Goal: Find specific page/section: Find specific page/section

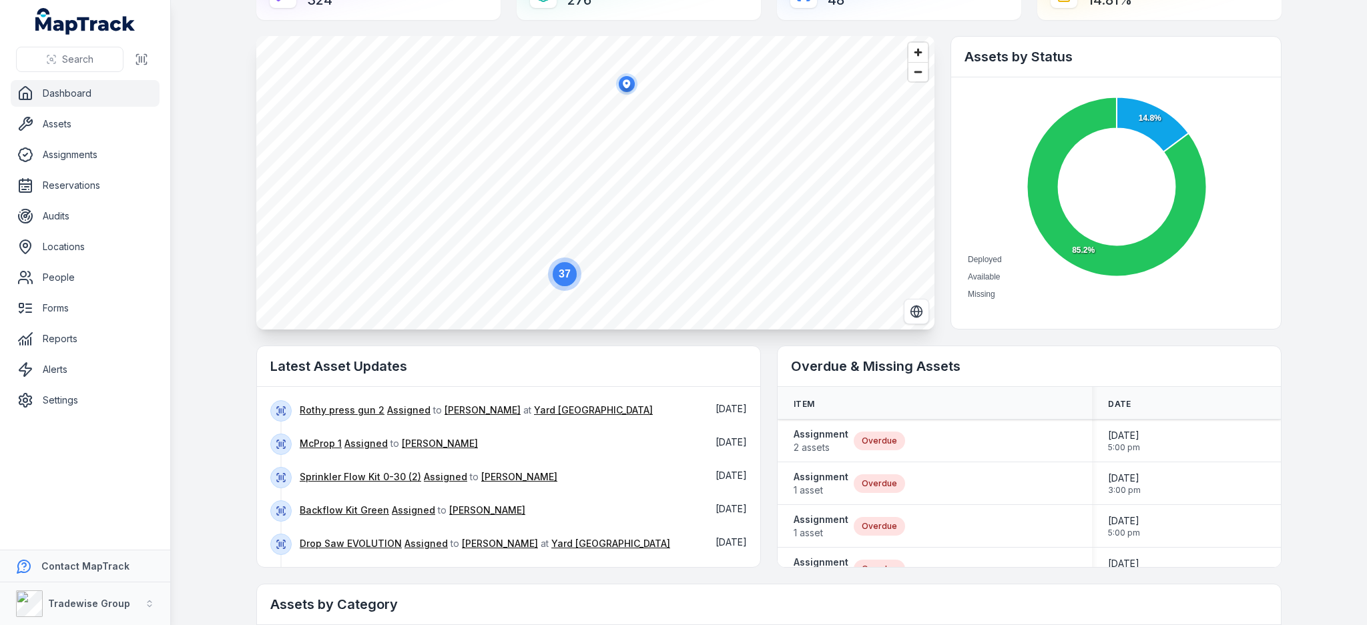
scroll to position [89, 0]
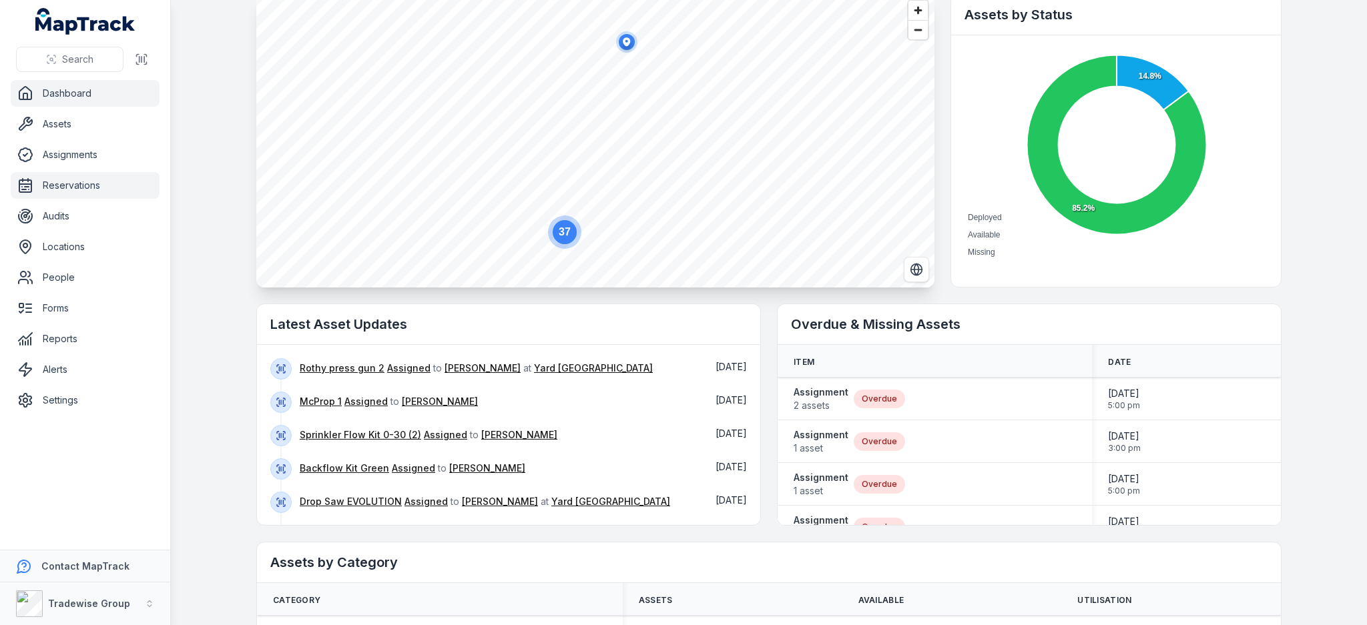
click at [93, 182] on link "Reservations" at bounding box center [85, 185] width 149 height 27
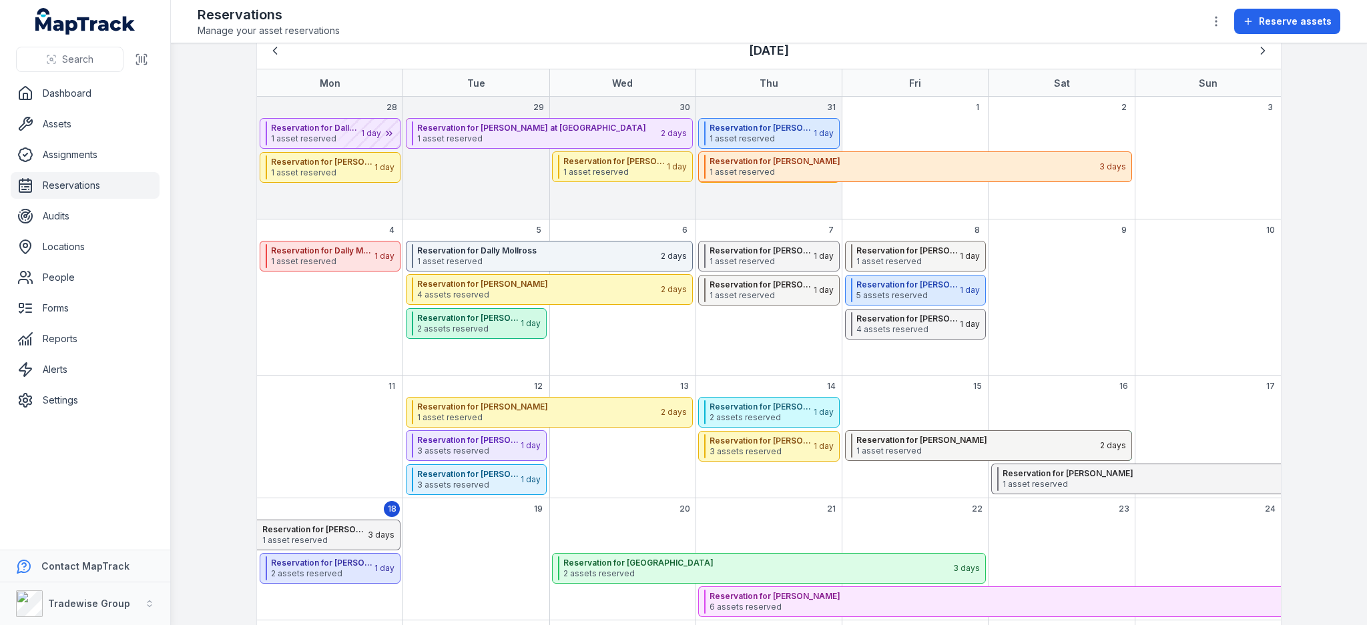
scroll to position [160, 0]
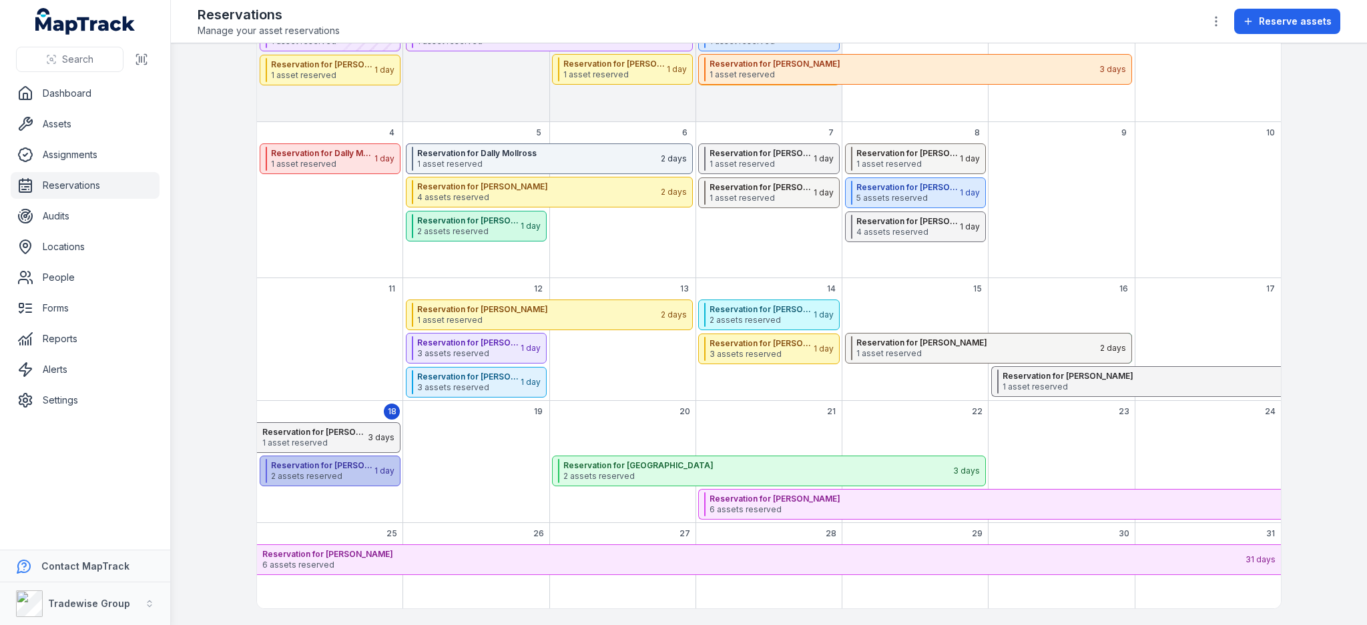
click at [310, 478] on span "2 assets reserved" at bounding box center [322, 476] width 102 height 11
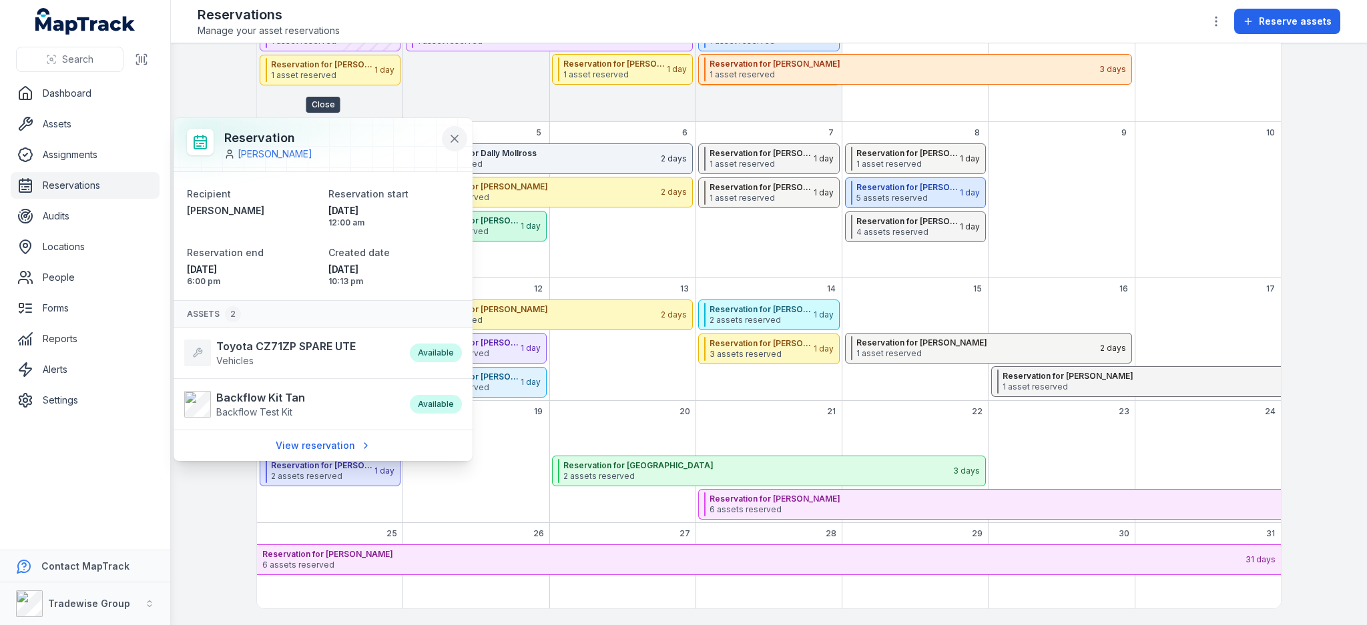
click at [454, 140] on icon at bounding box center [454, 138] width 13 height 13
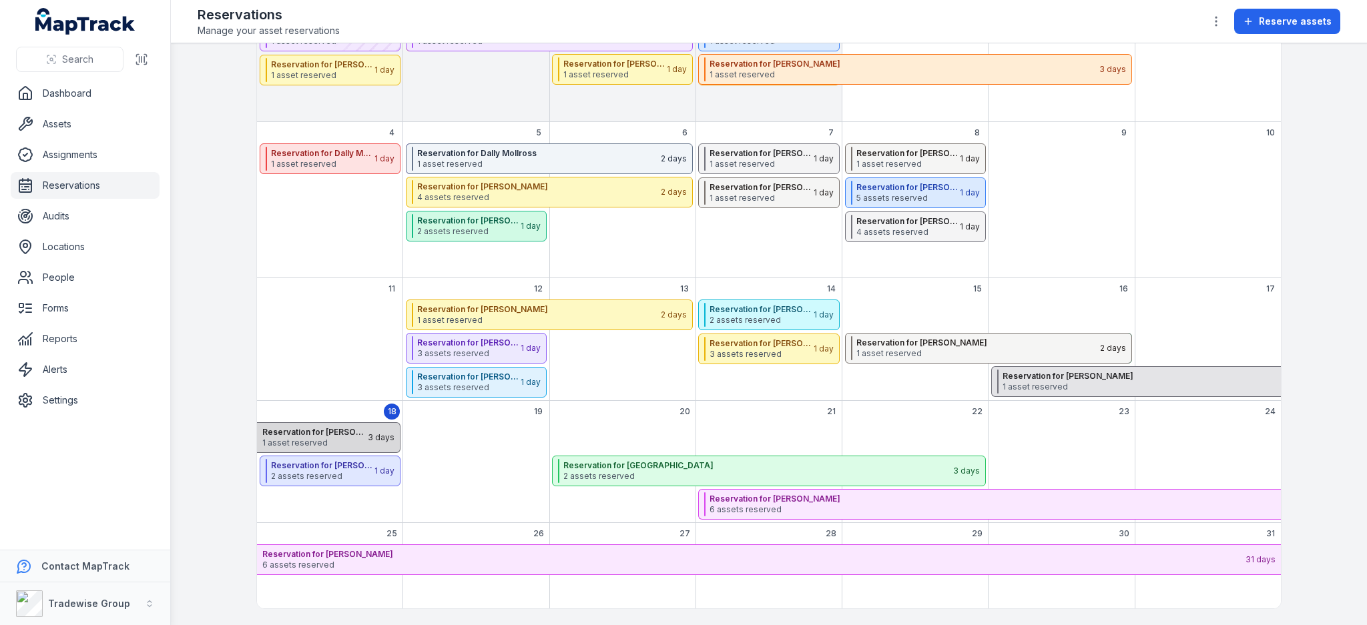
click at [345, 428] on strong "Reservation for [PERSON_NAME]" at bounding box center [314, 432] width 104 height 11
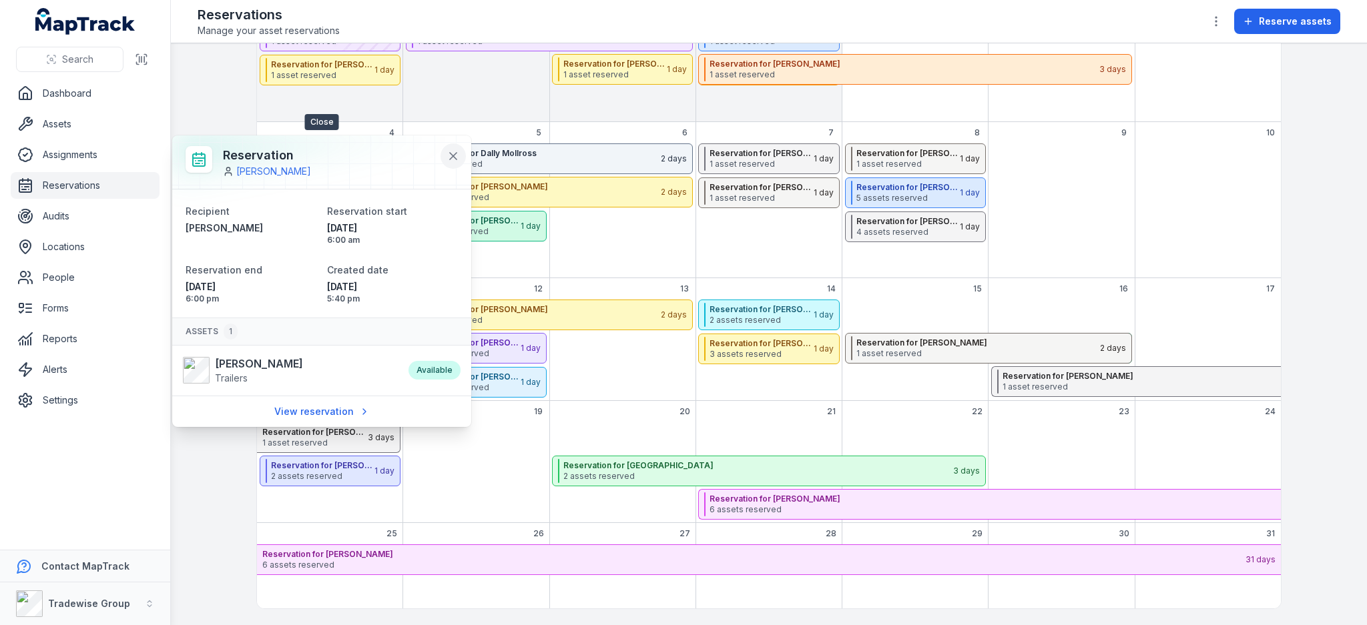
click at [446, 153] on icon at bounding box center [452, 155] width 13 height 13
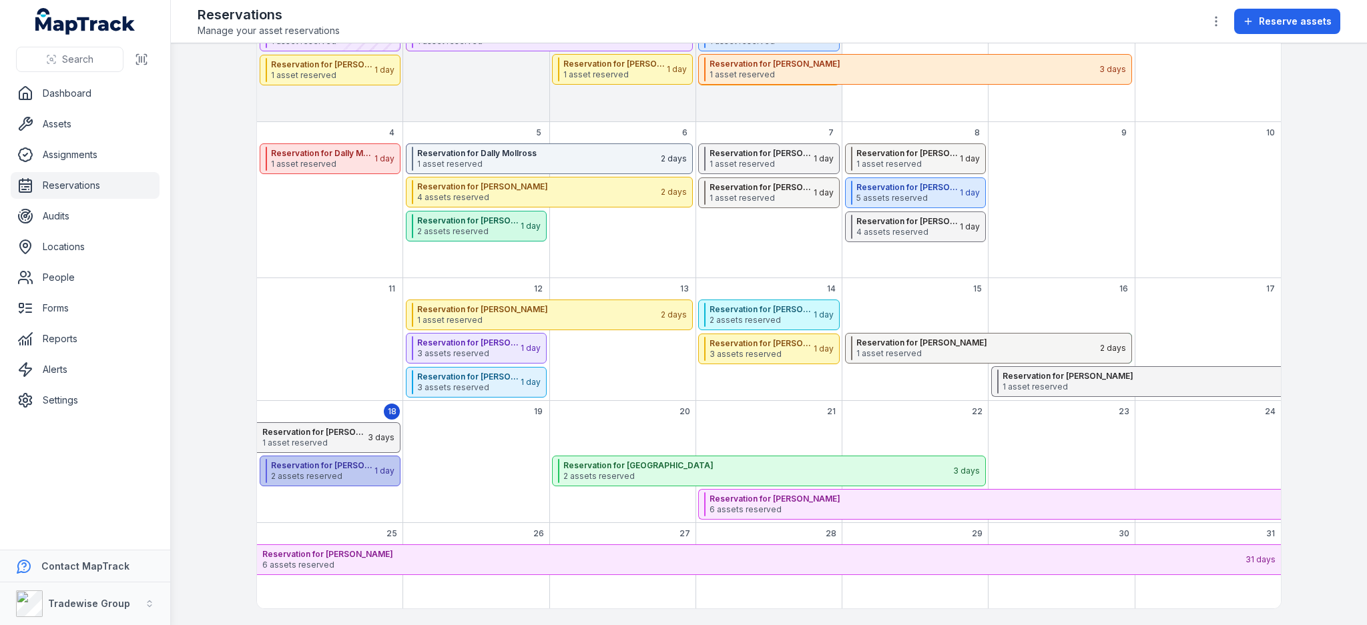
click at [321, 473] on span "2 assets reserved" at bounding box center [322, 476] width 102 height 11
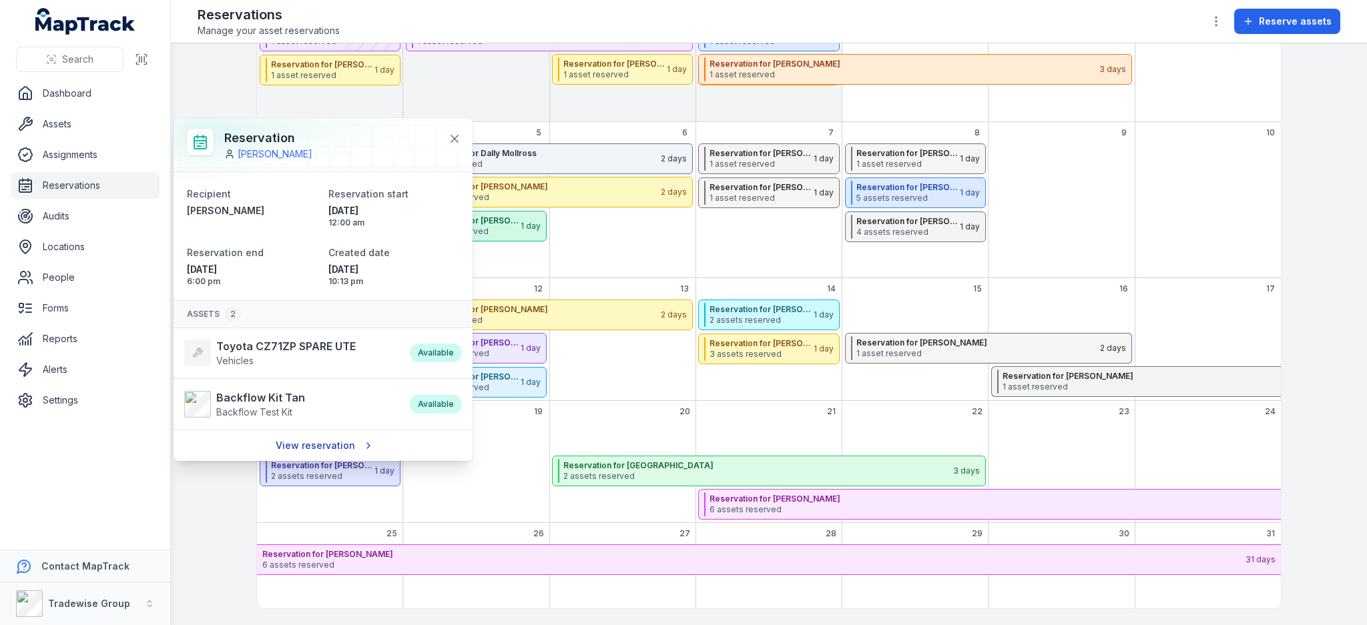
click at [323, 440] on link "View reservation" at bounding box center [323, 445] width 113 height 25
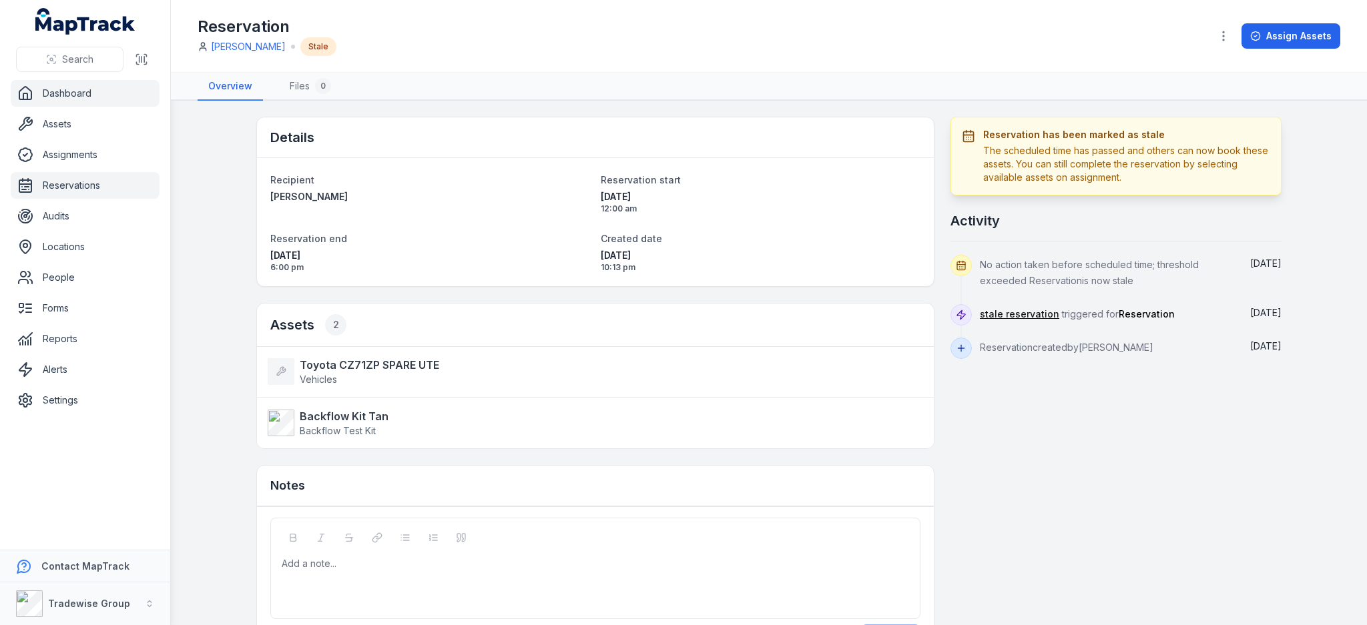
click at [70, 92] on link "Dashboard" at bounding box center [85, 93] width 149 height 27
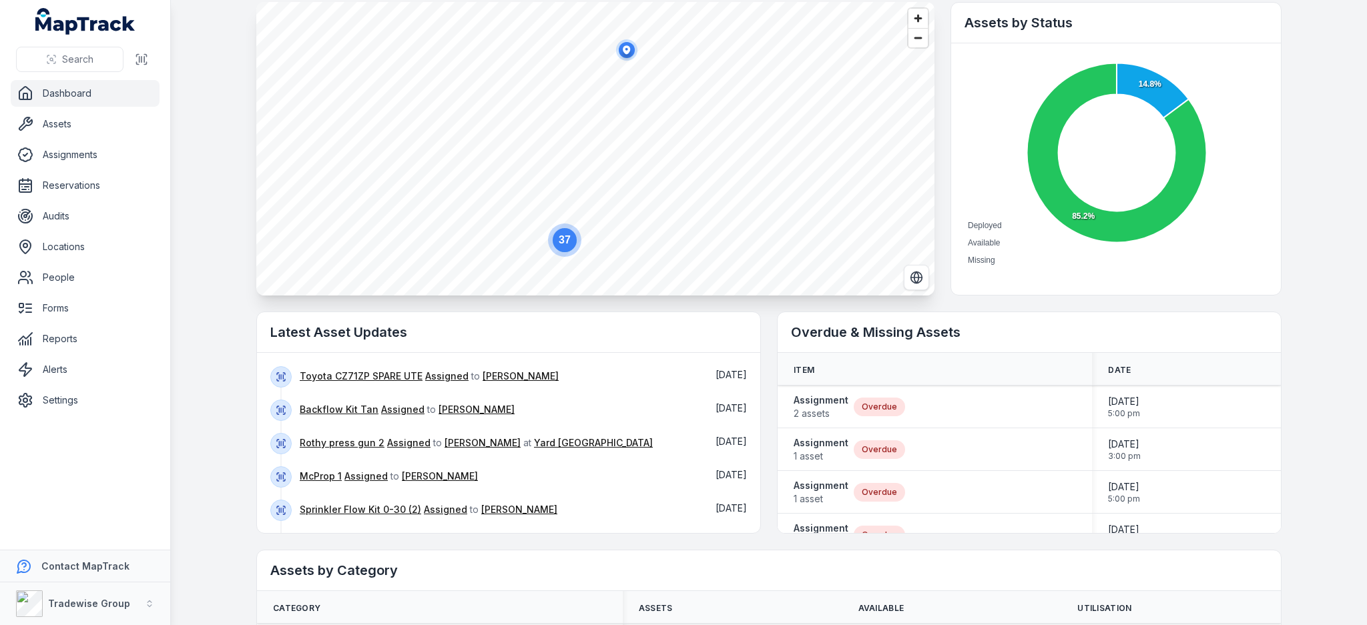
scroll to position [178, 0]
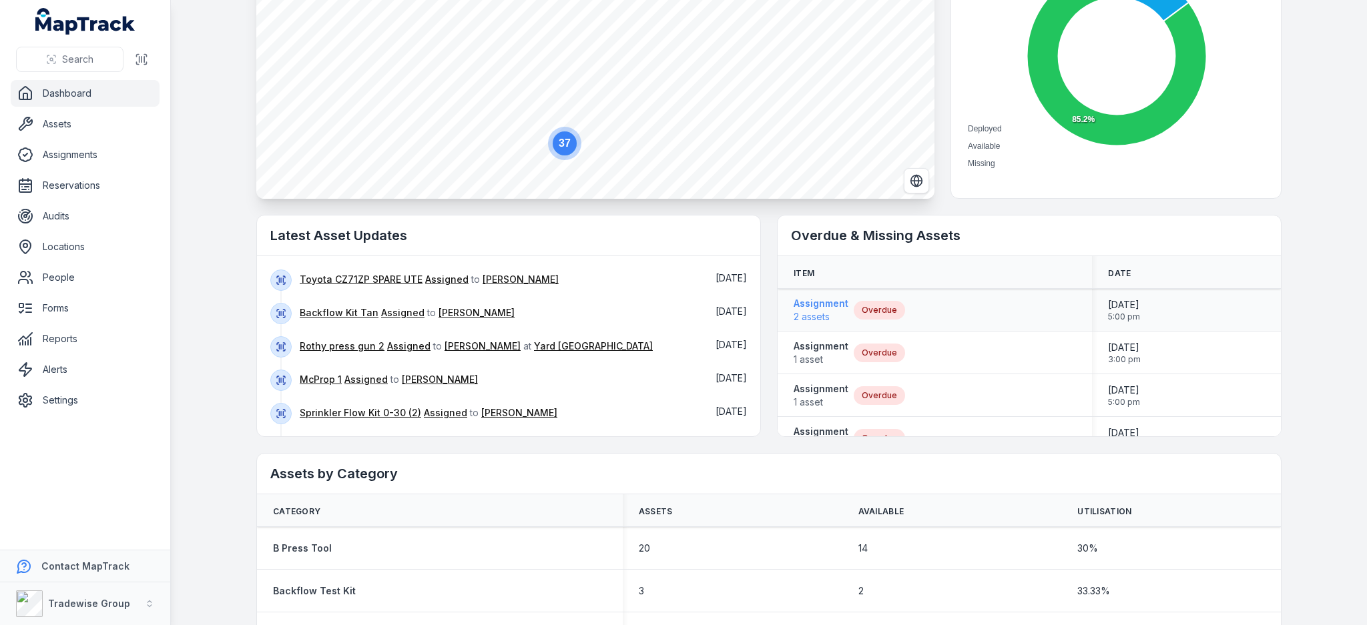
click at [807, 315] on span "2 assets" at bounding box center [820, 316] width 55 height 13
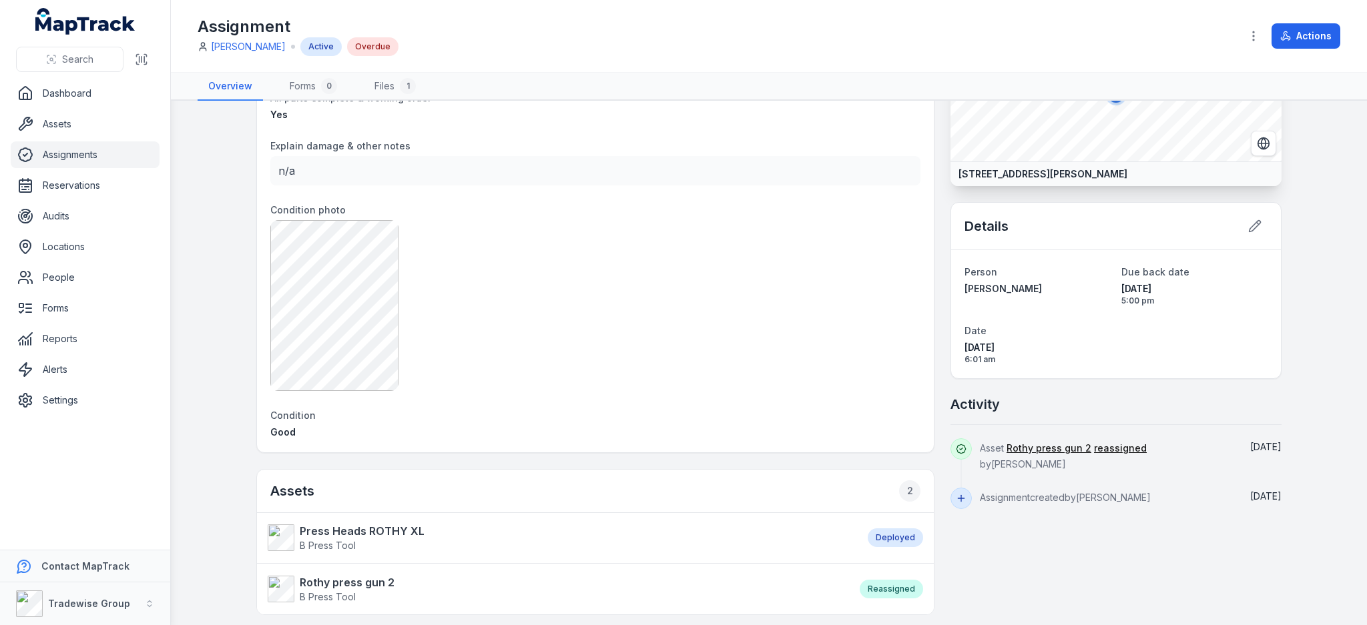
scroll to position [178, 0]
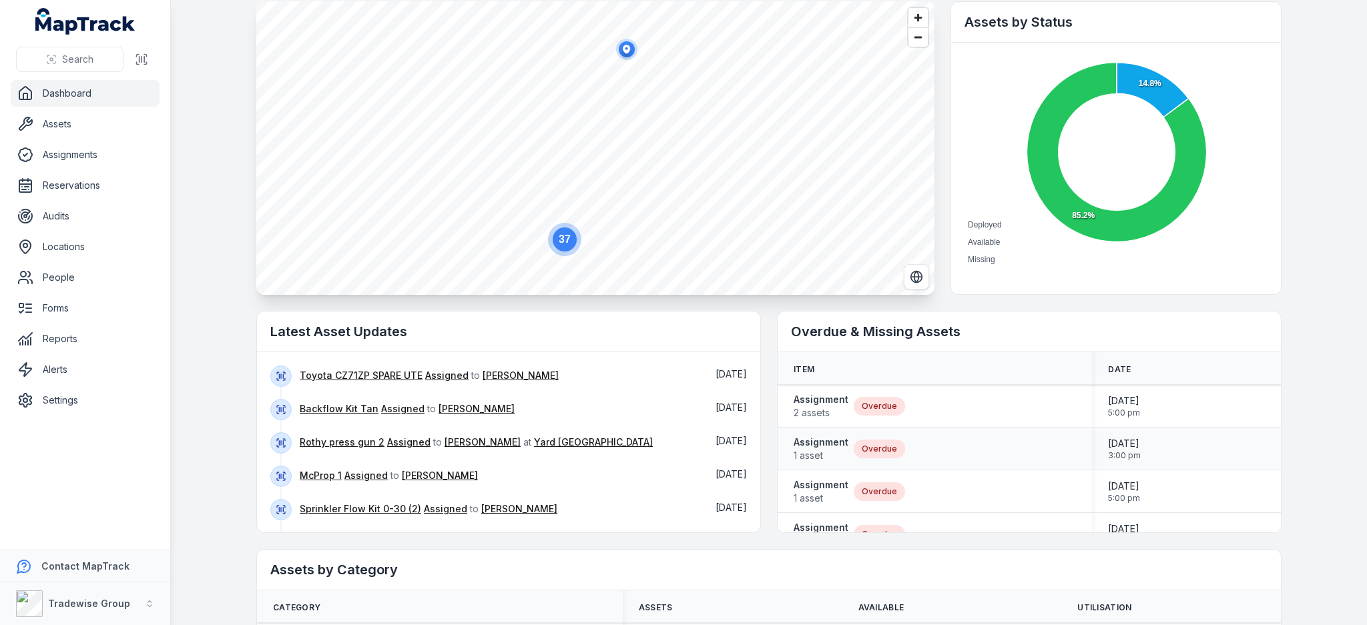
scroll to position [178, 0]
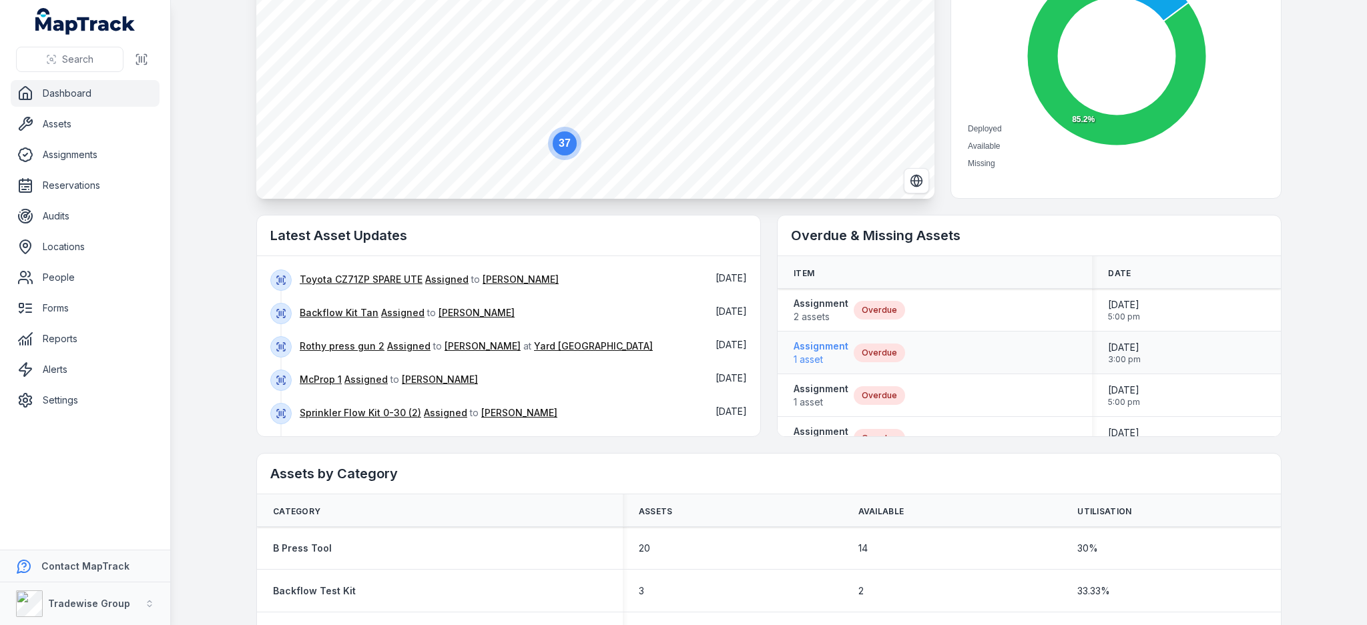
click at [818, 344] on strong "Assignment" at bounding box center [820, 346] width 55 height 13
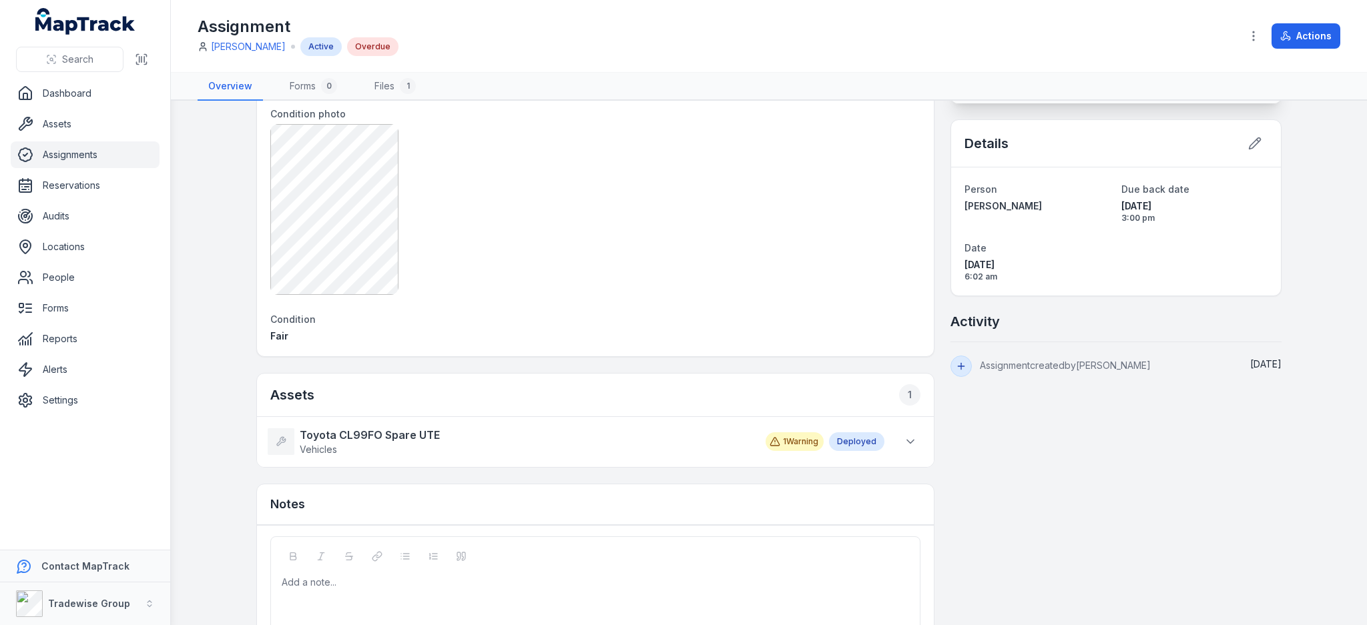
scroll to position [254, 0]
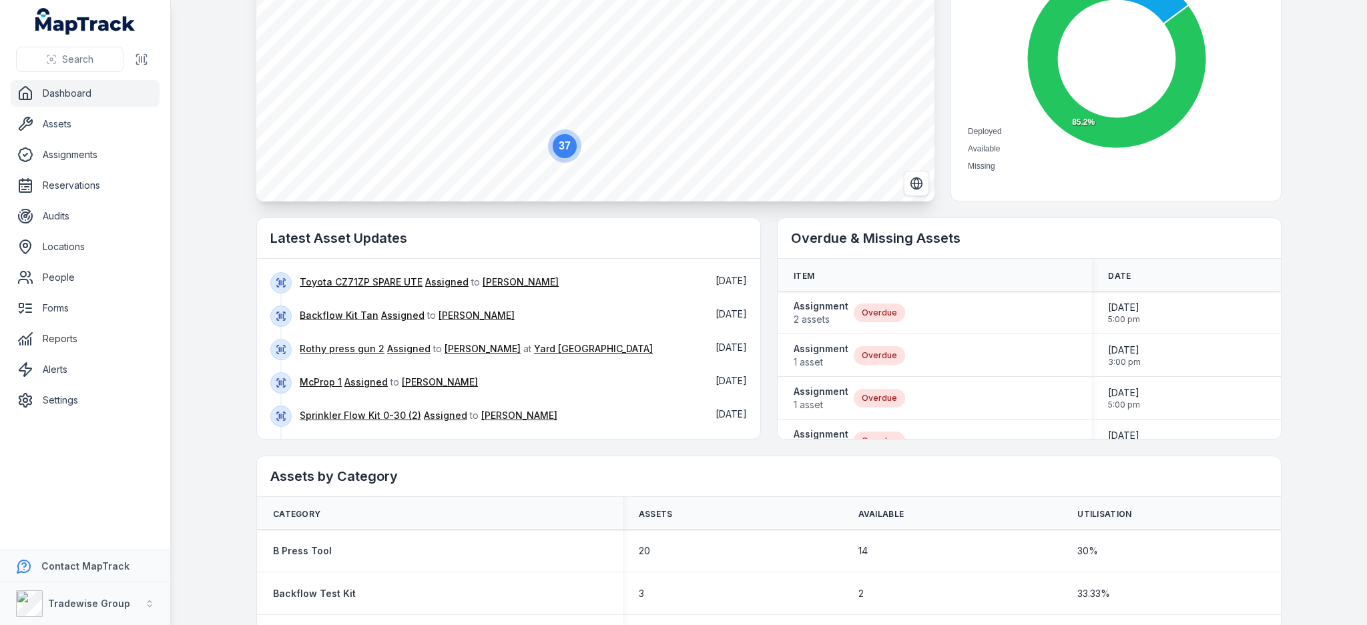
scroll to position [178, 0]
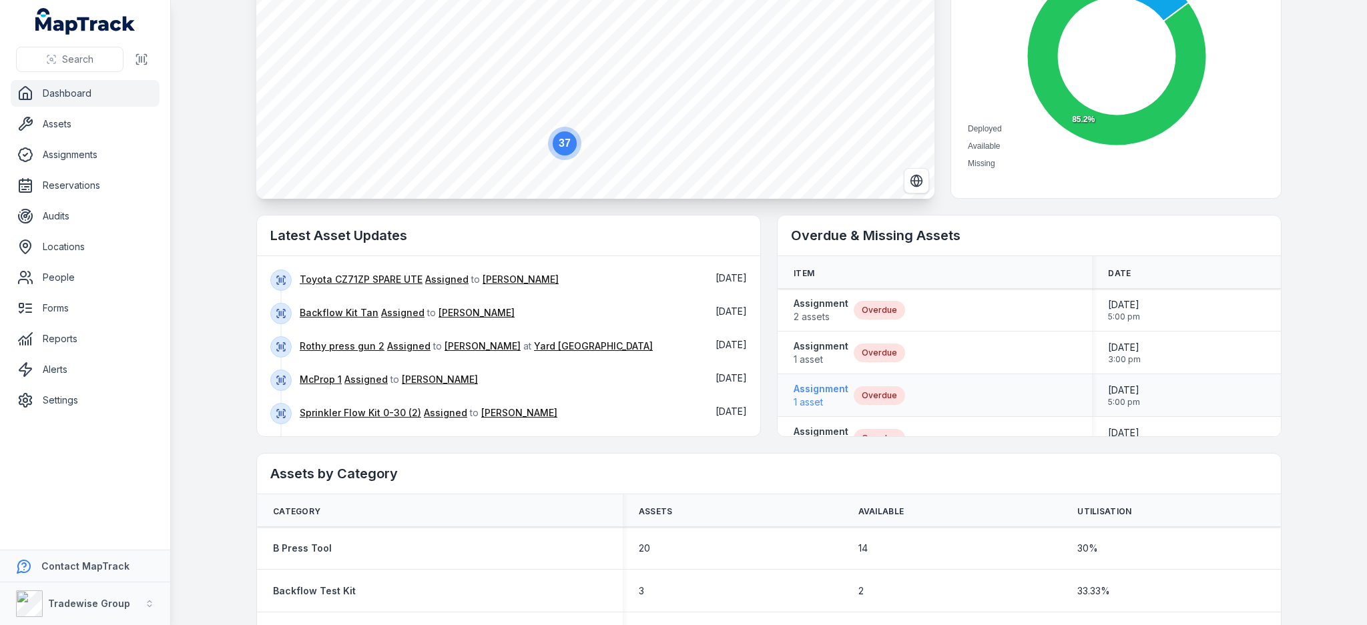
click at [815, 396] on span "1 asset" at bounding box center [820, 402] width 55 height 13
click at [801, 307] on span "1 asset" at bounding box center [820, 313] width 55 height 13
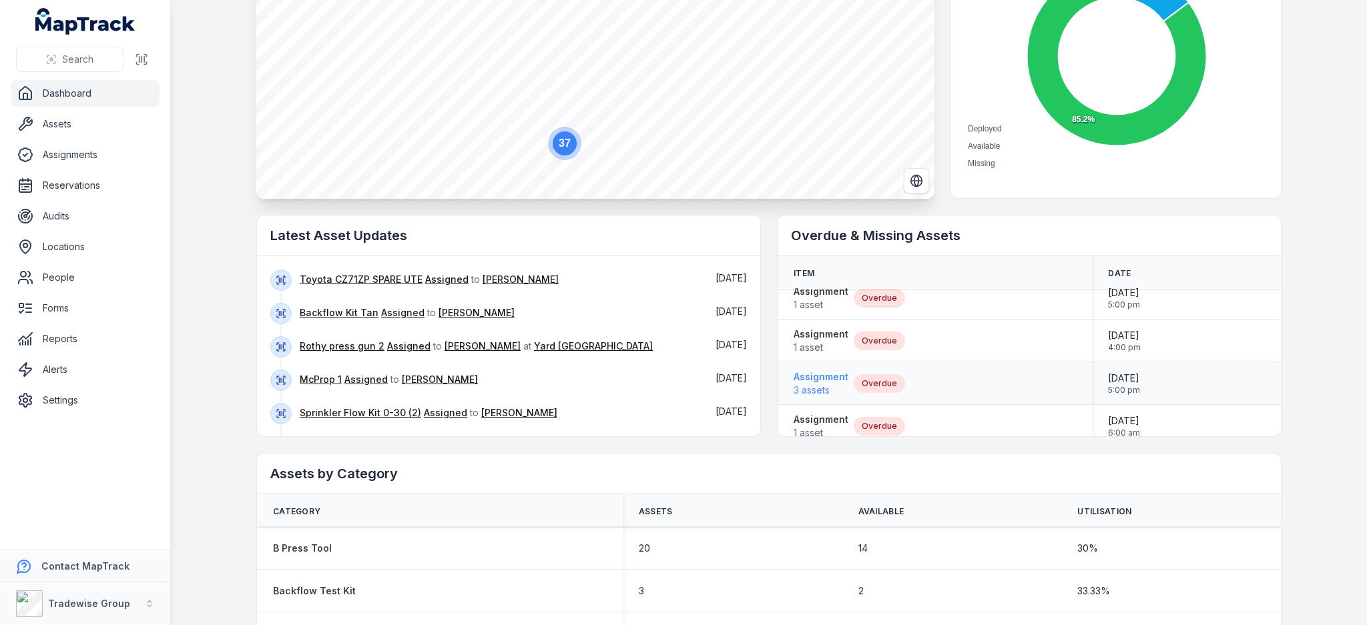
click at [820, 381] on strong "Assignment" at bounding box center [820, 376] width 55 height 13
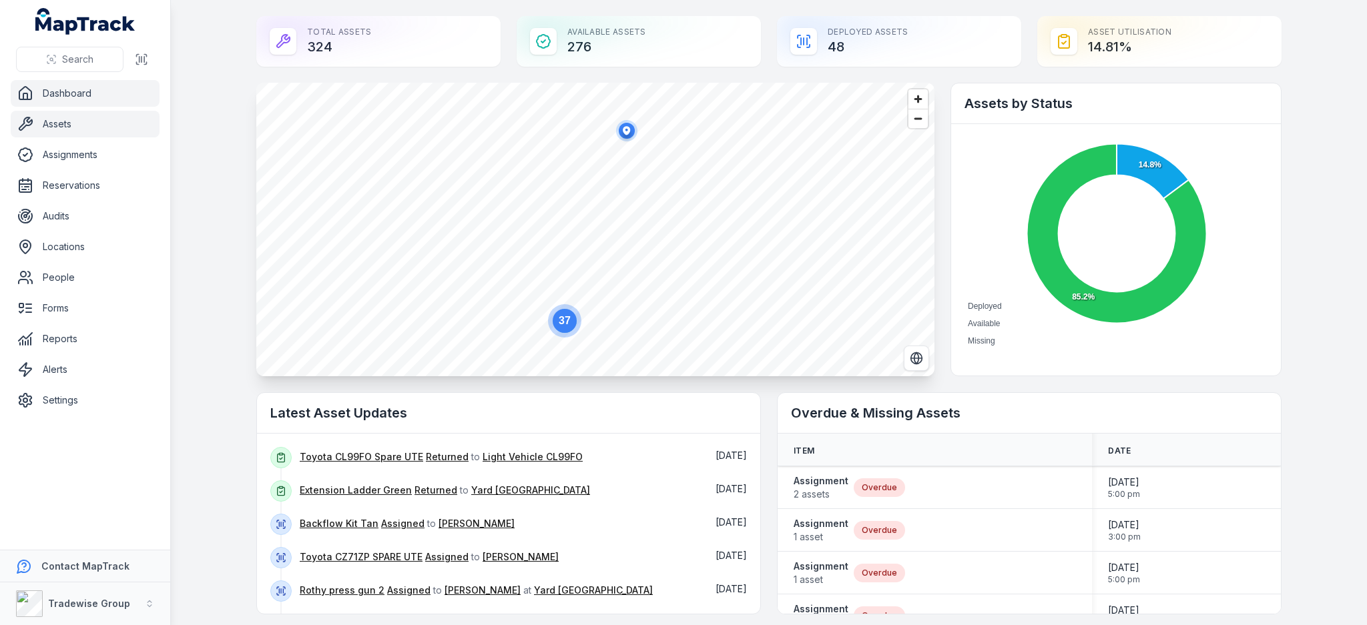
click at [77, 114] on link "Assets" at bounding box center [85, 124] width 149 height 27
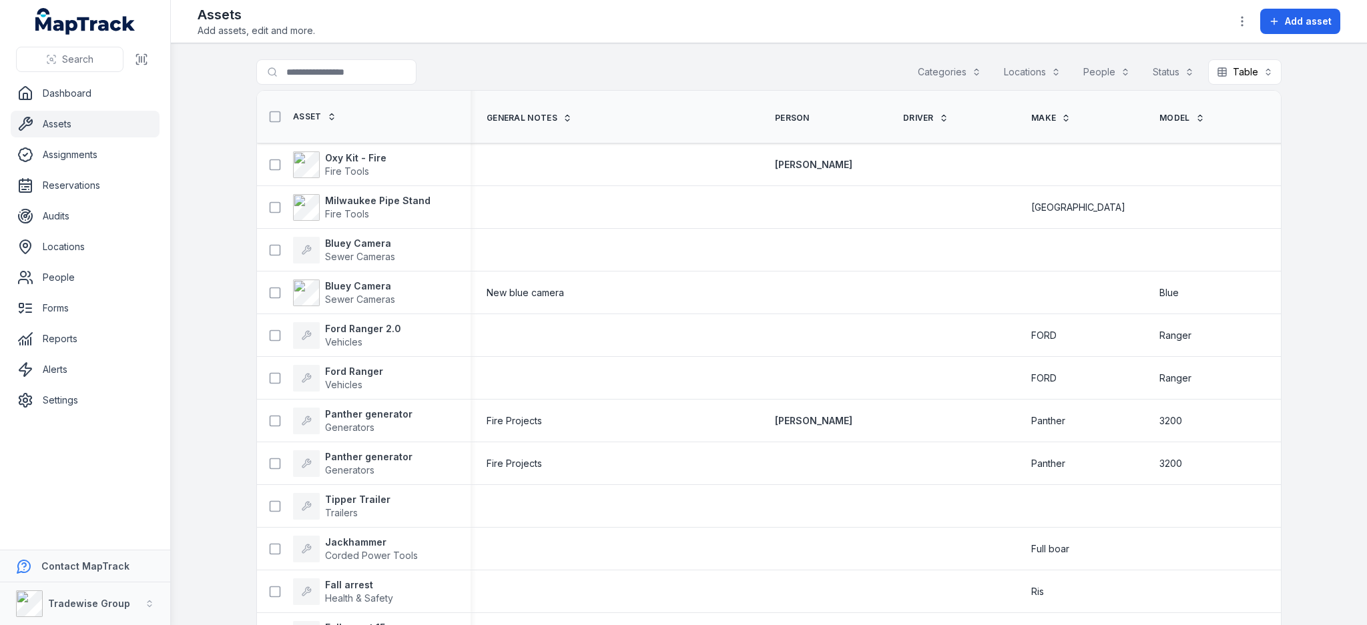
click at [953, 79] on button "Categories" at bounding box center [949, 71] width 81 height 25
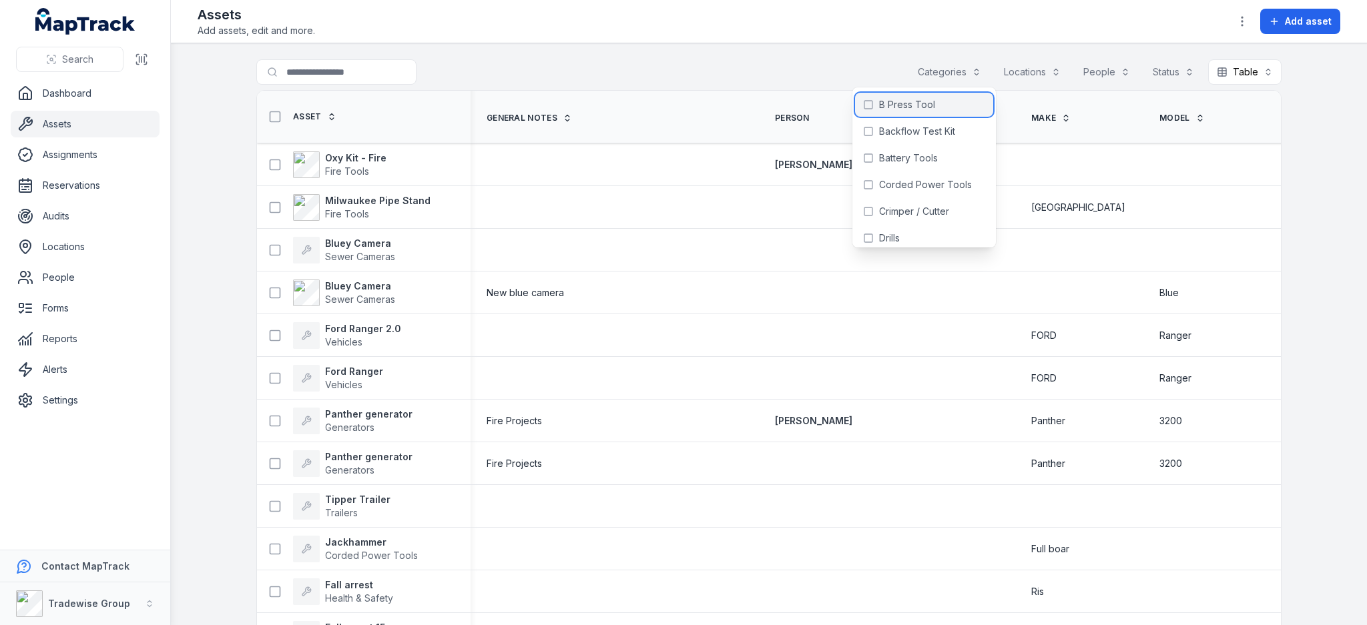
click at [880, 103] on span "B Press Tool" at bounding box center [907, 104] width 56 height 13
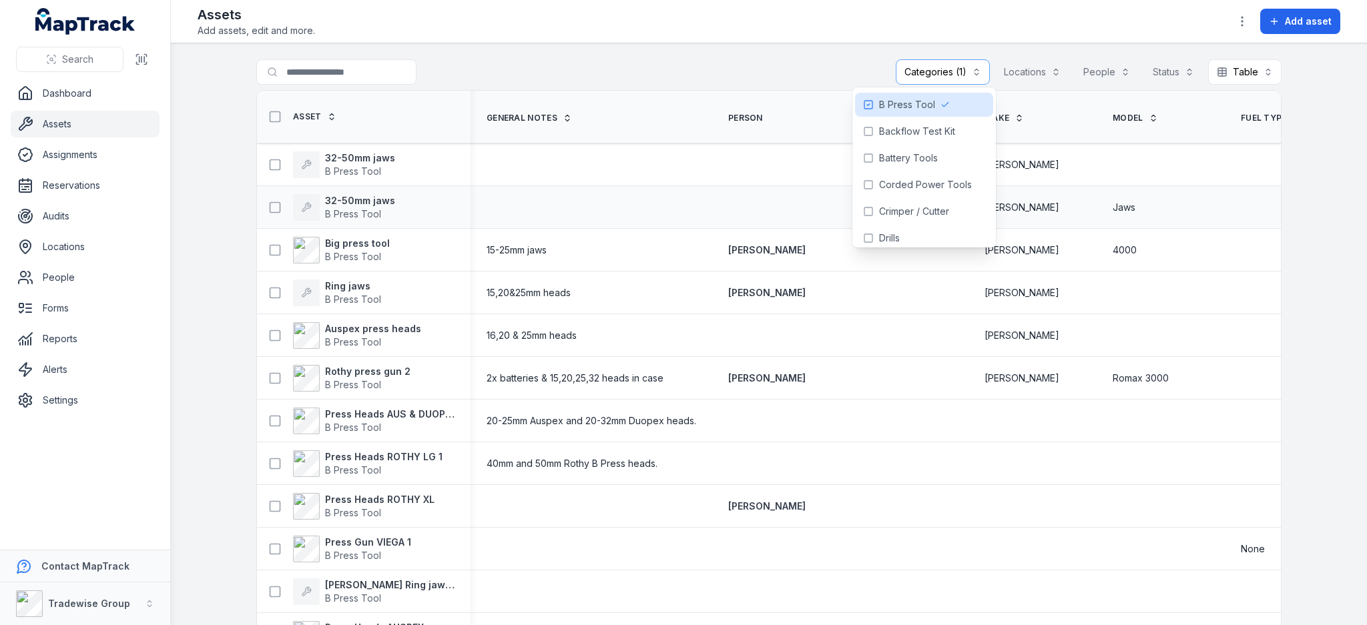
click at [764, 202] on td at bounding box center [776, 207] width 128 height 43
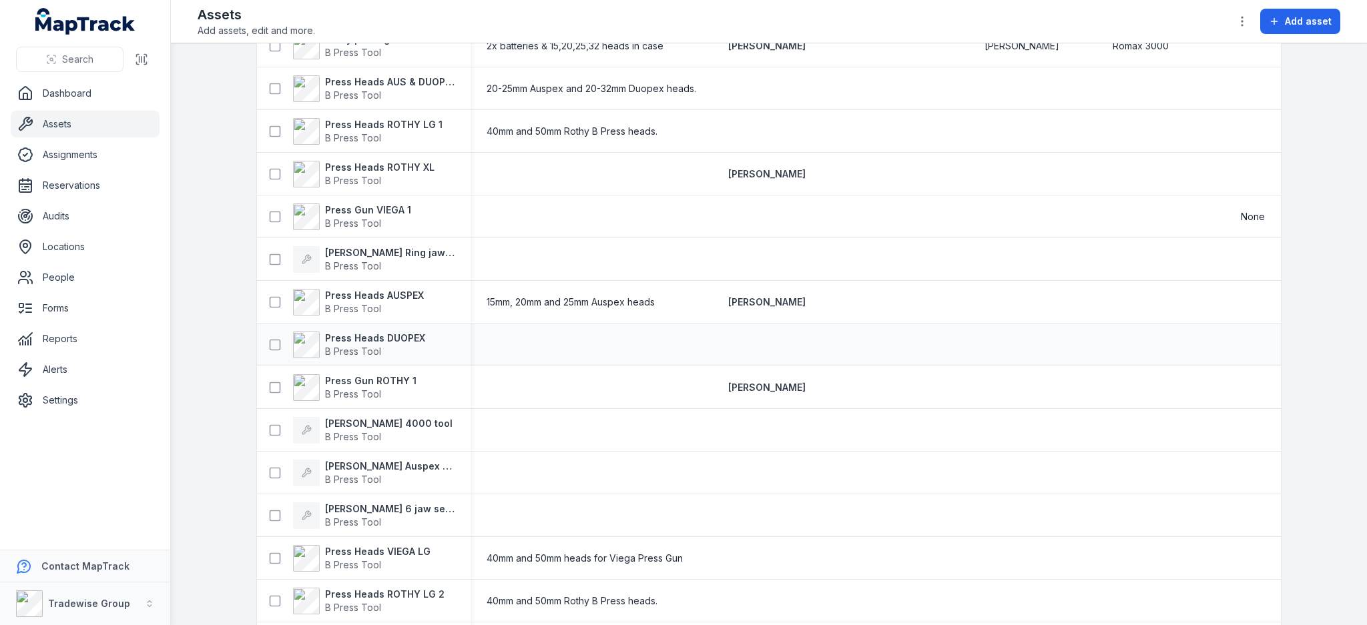
scroll to position [205, 0]
